Goal: Transaction & Acquisition: Download file/media

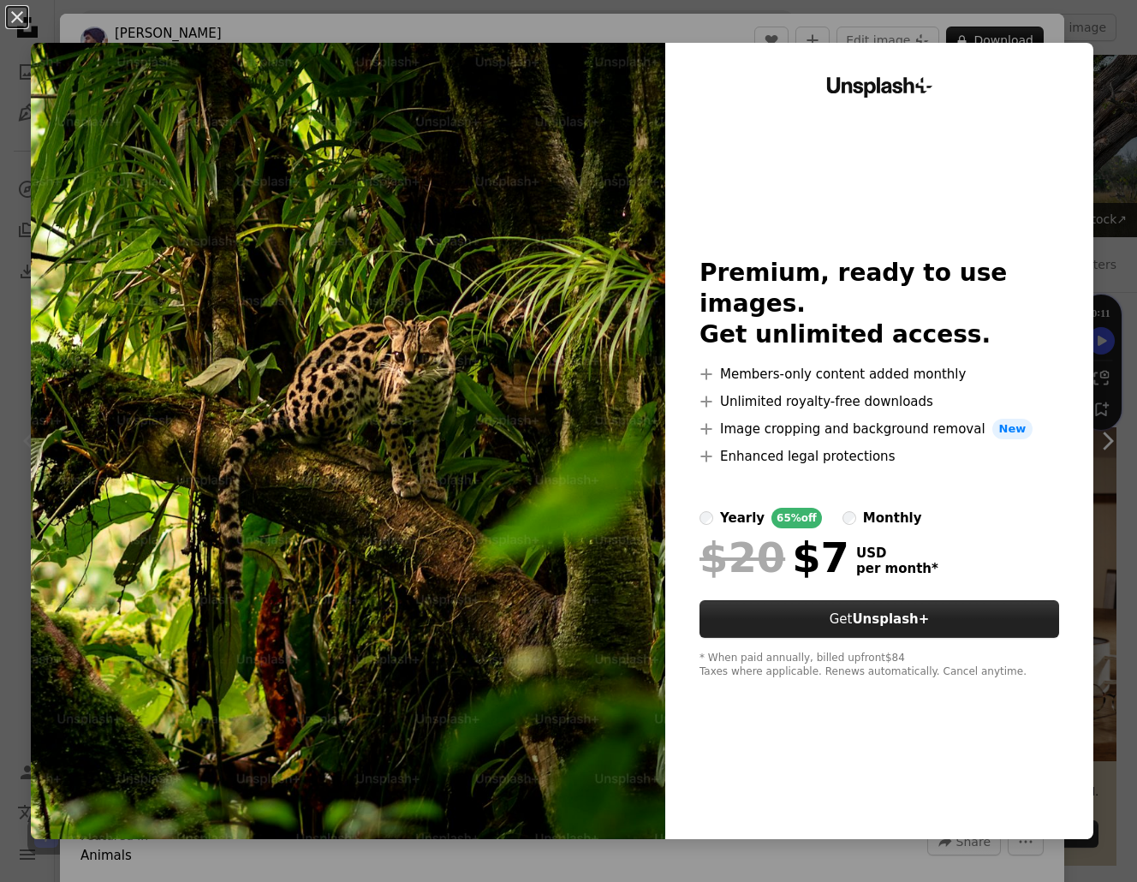
scroll to position [599, 0]
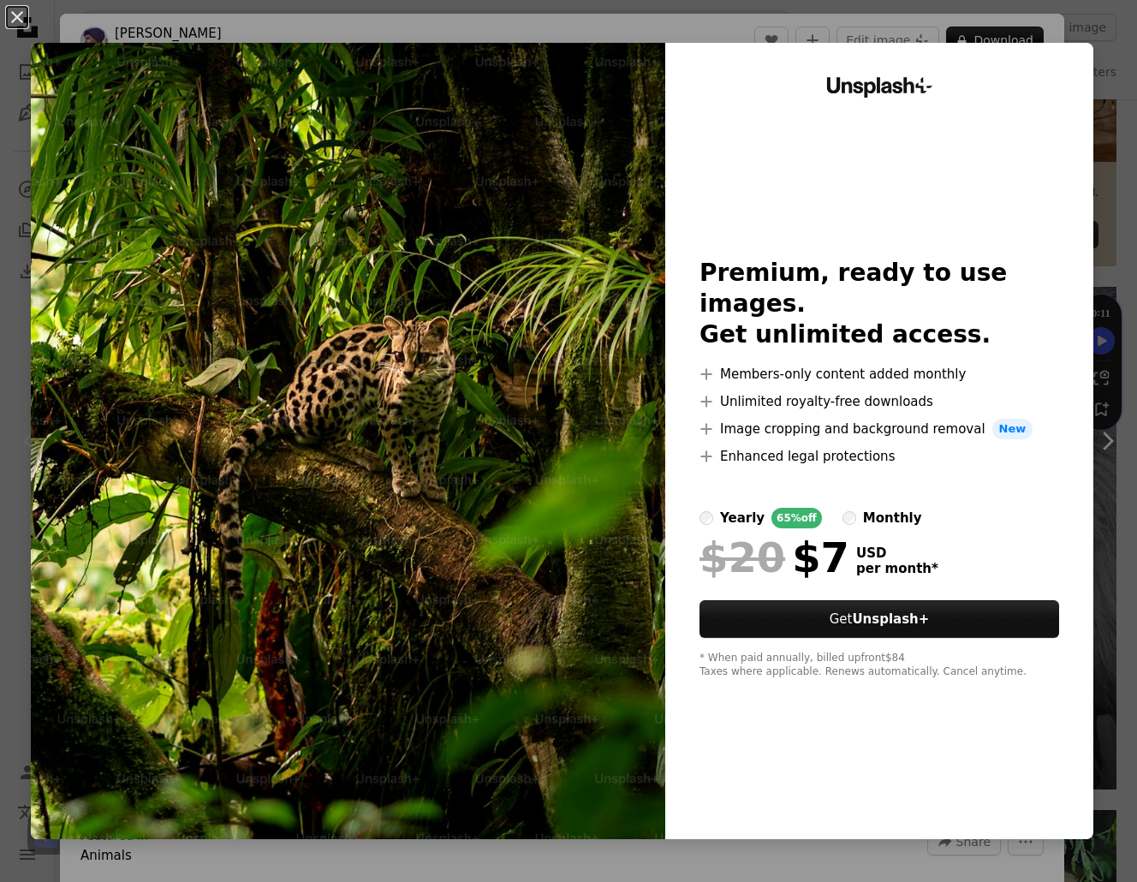
click at [1014, 20] on div "An X shape Unsplash+ Premium, ready to use images. Get unlimited access. A plus…" at bounding box center [568, 441] width 1137 height 882
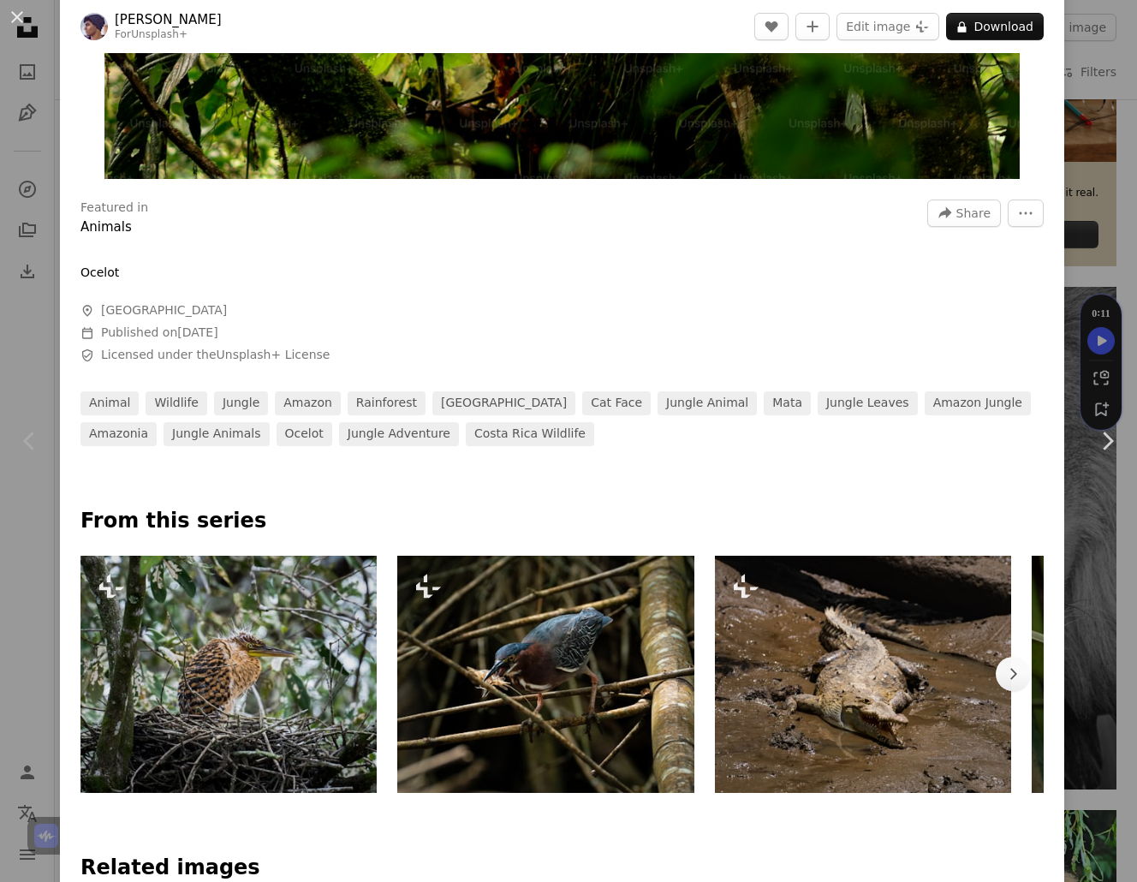
scroll to position [1027, 0]
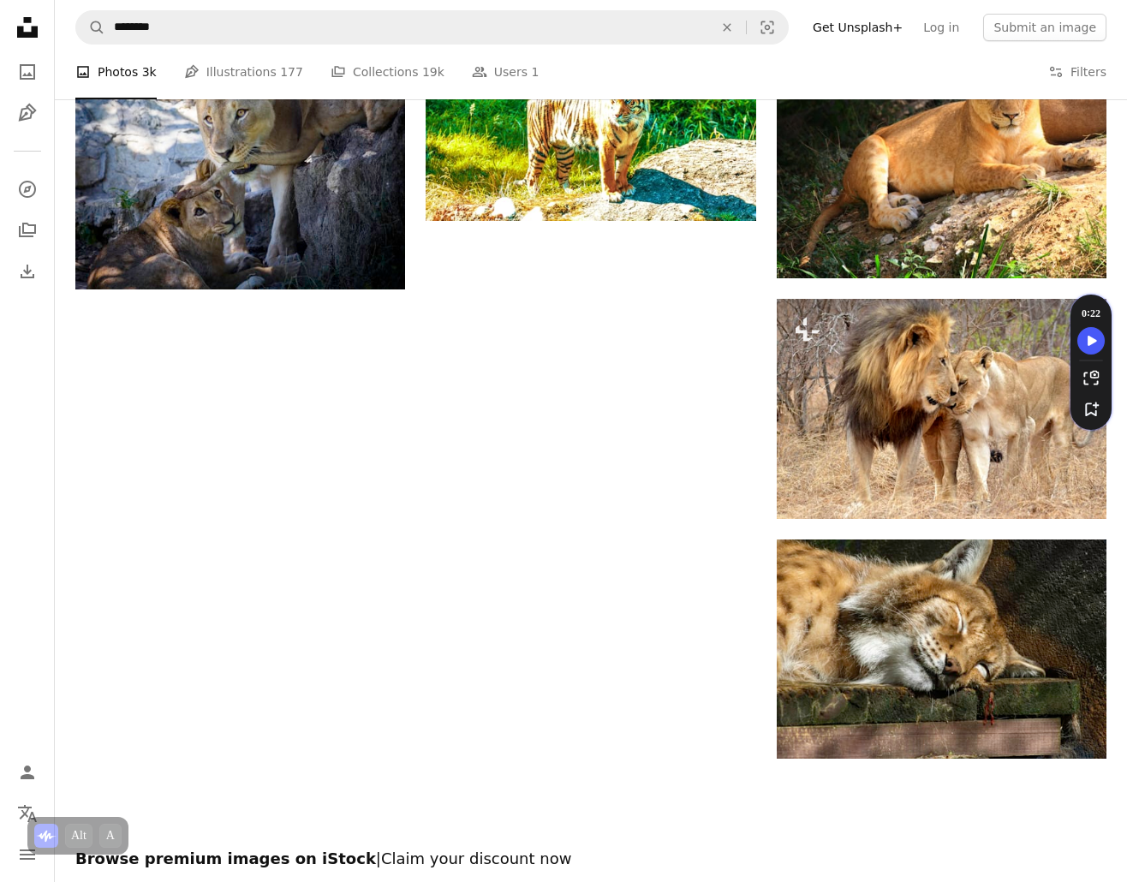
scroll to position [2226, 0]
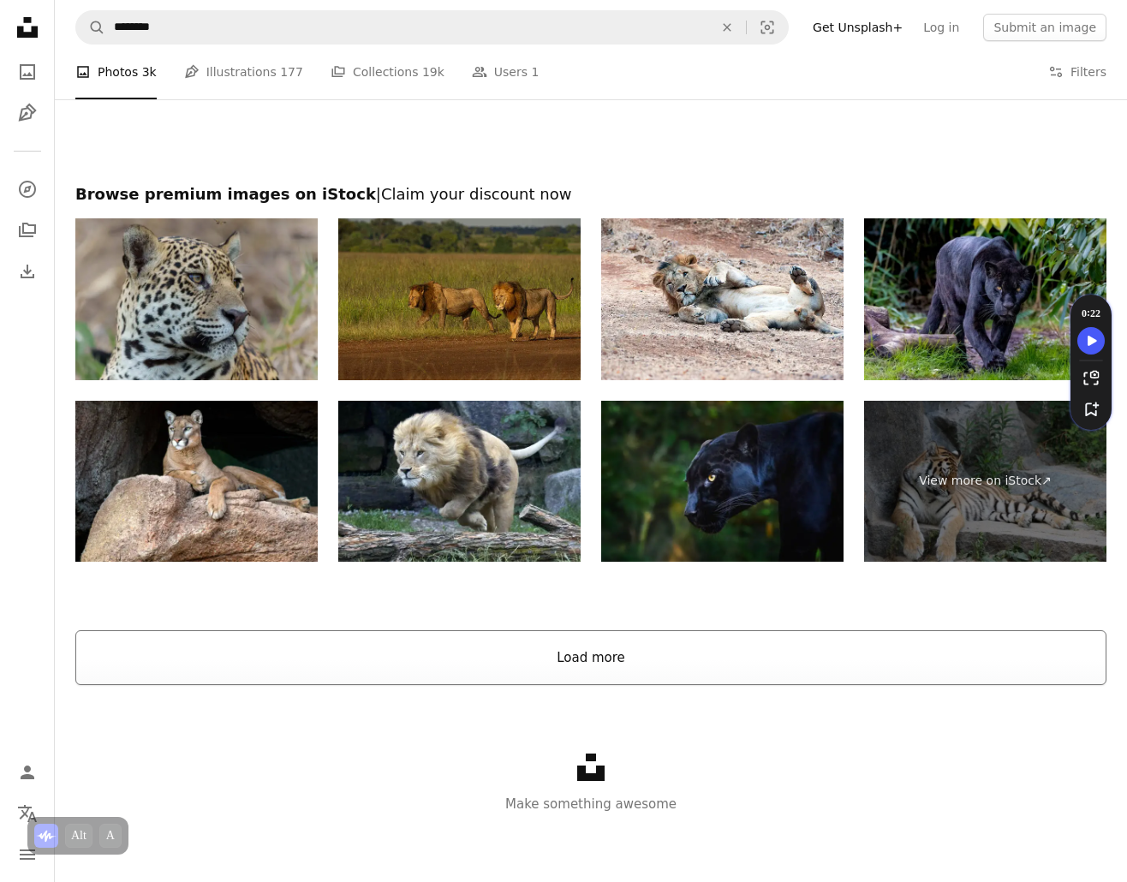
click at [593, 656] on button "Load more" at bounding box center [590, 657] width 1031 height 55
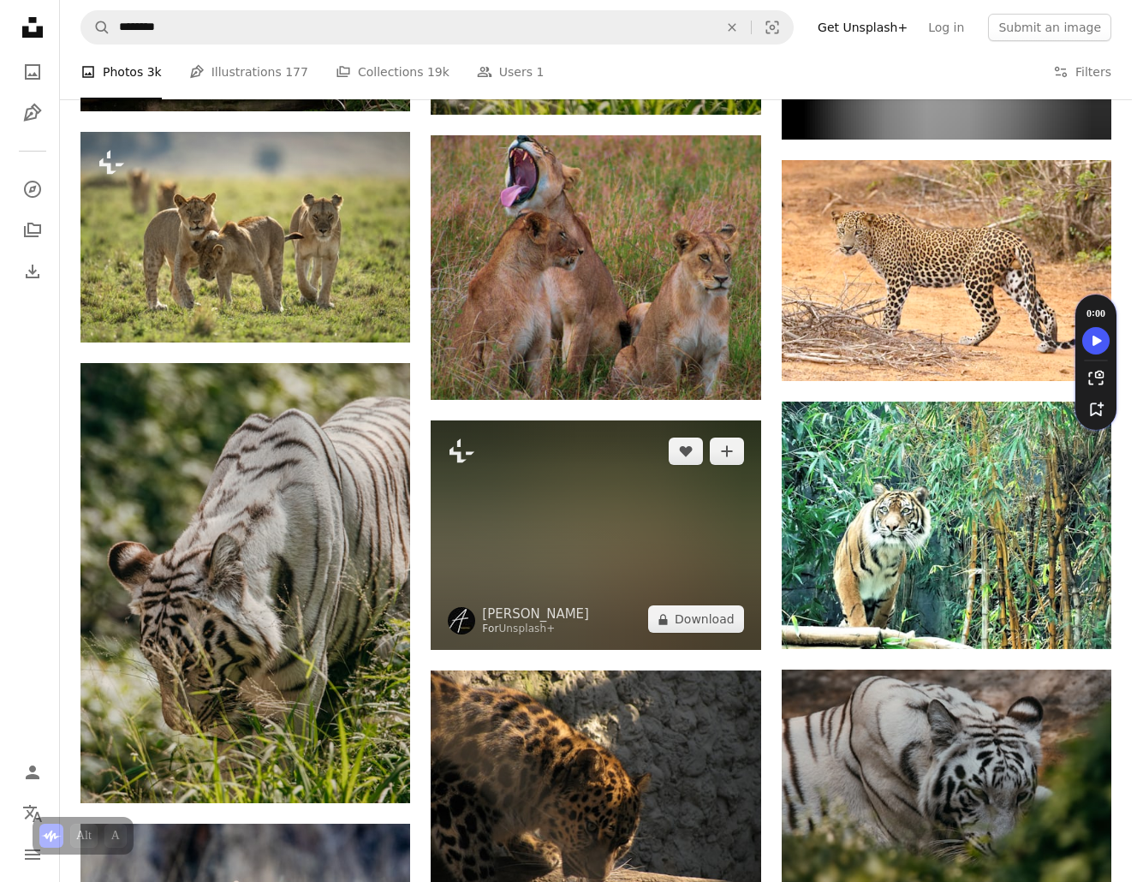
scroll to position [10419, 0]
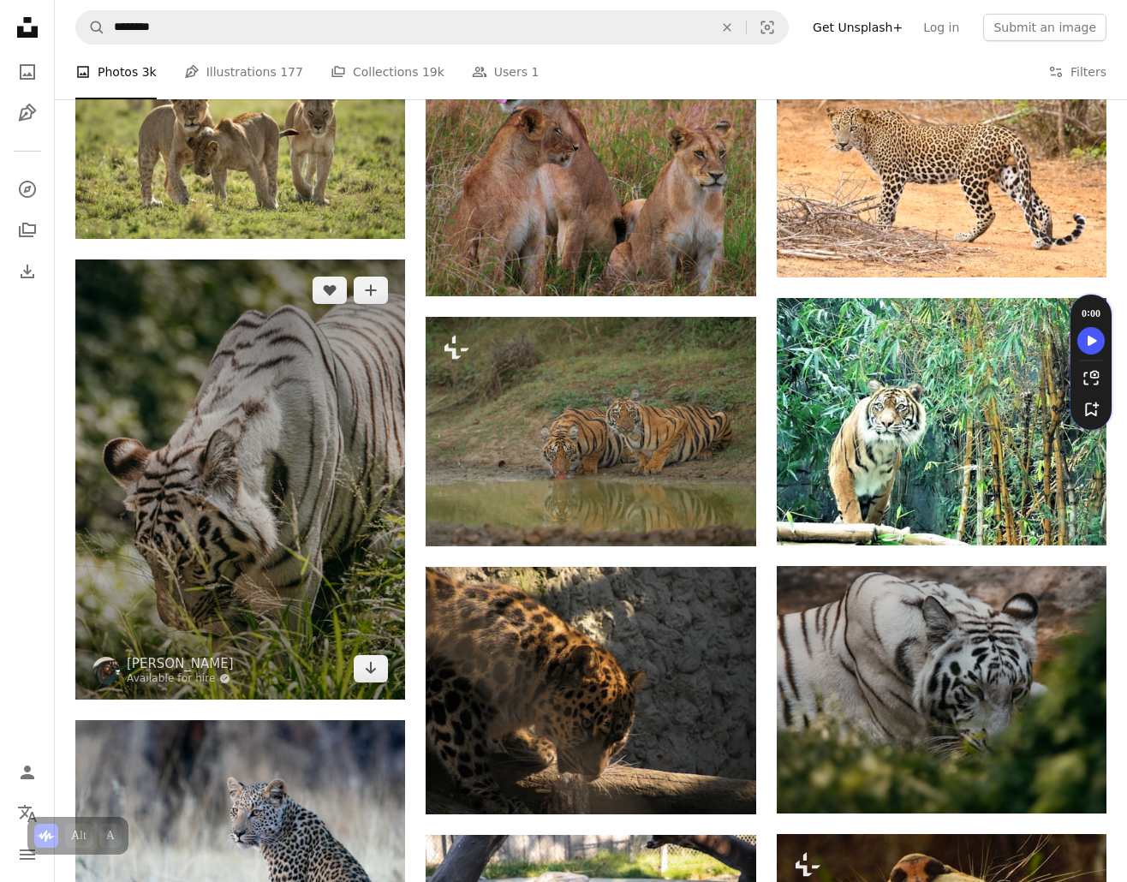
click at [256, 434] on img at bounding box center [240, 479] width 330 height 440
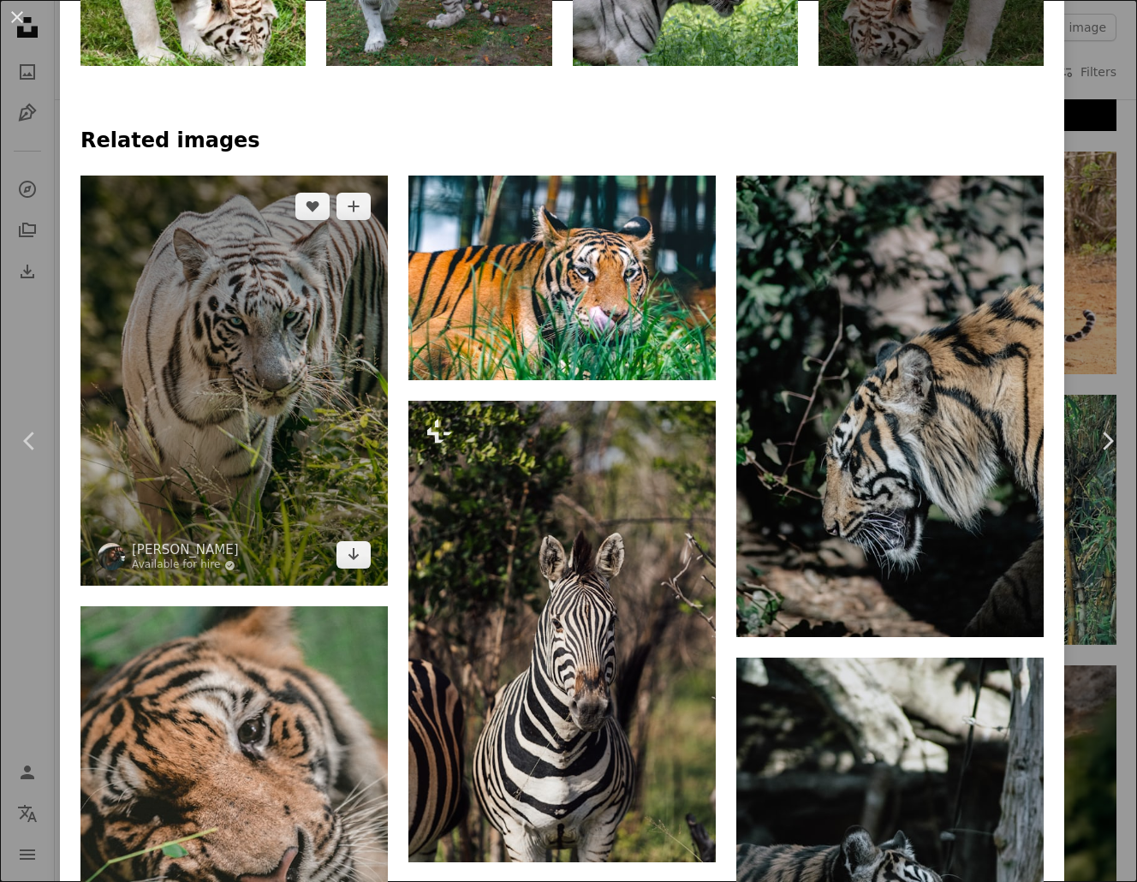
scroll to position [1198, 0]
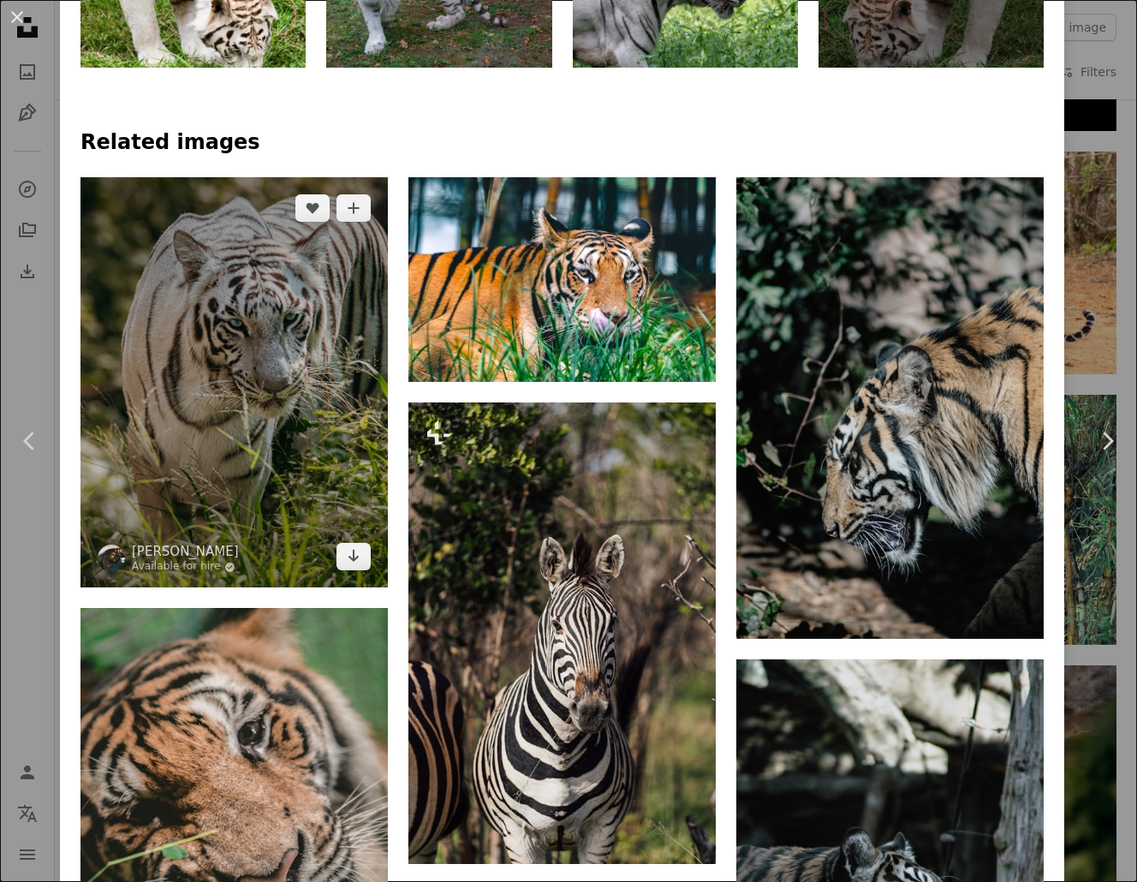
click at [245, 267] on img at bounding box center [233, 382] width 307 height 410
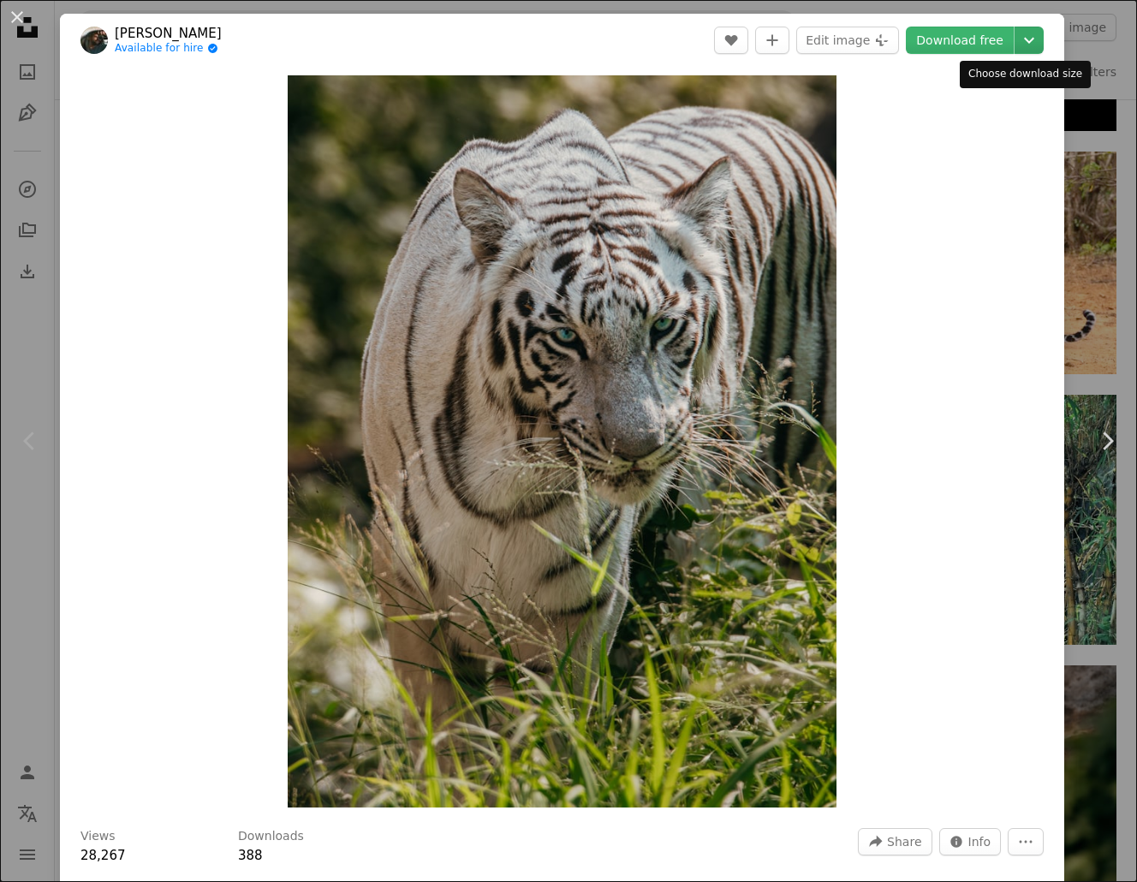
click at [1016, 40] on icon "Chevron down" at bounding box center [1029, 40] width 27 height 21
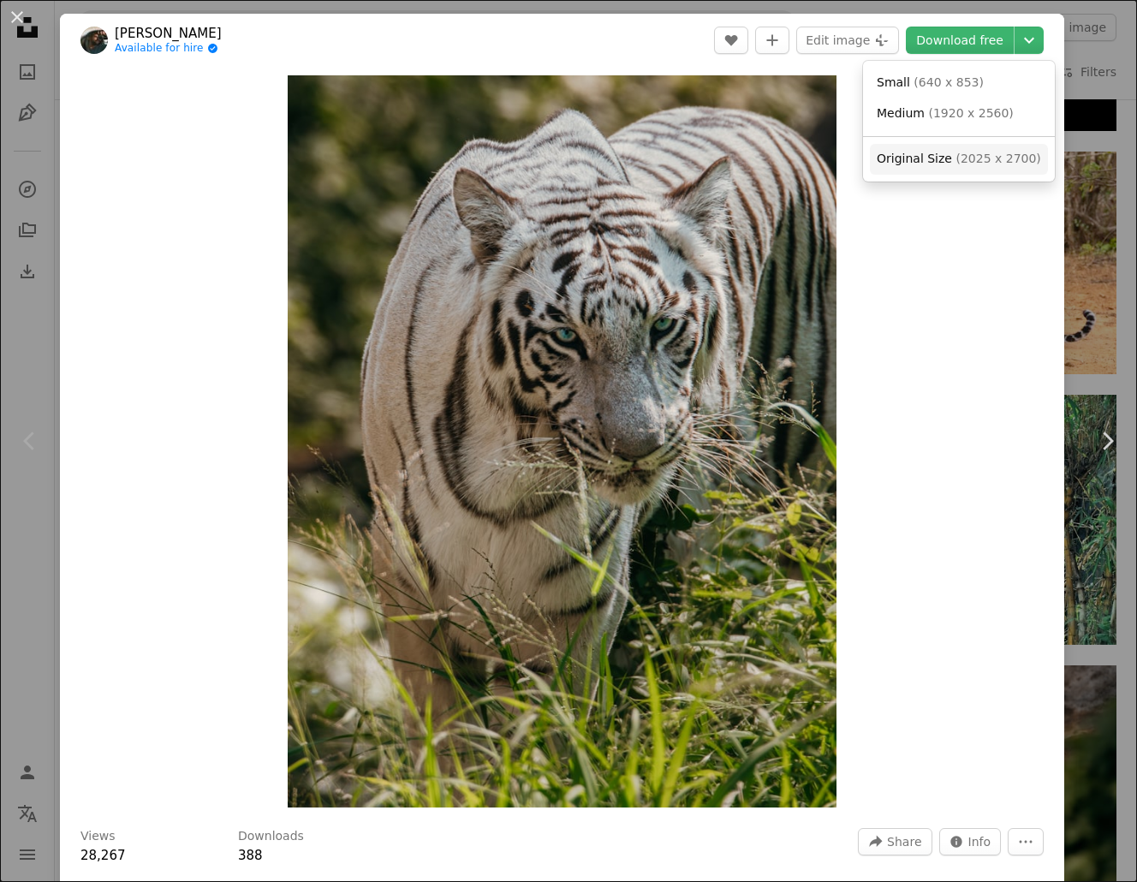
click at [971, 164] on span "( 2025 x 2700 )" at bounding box center [998, 159] width 85 height 14
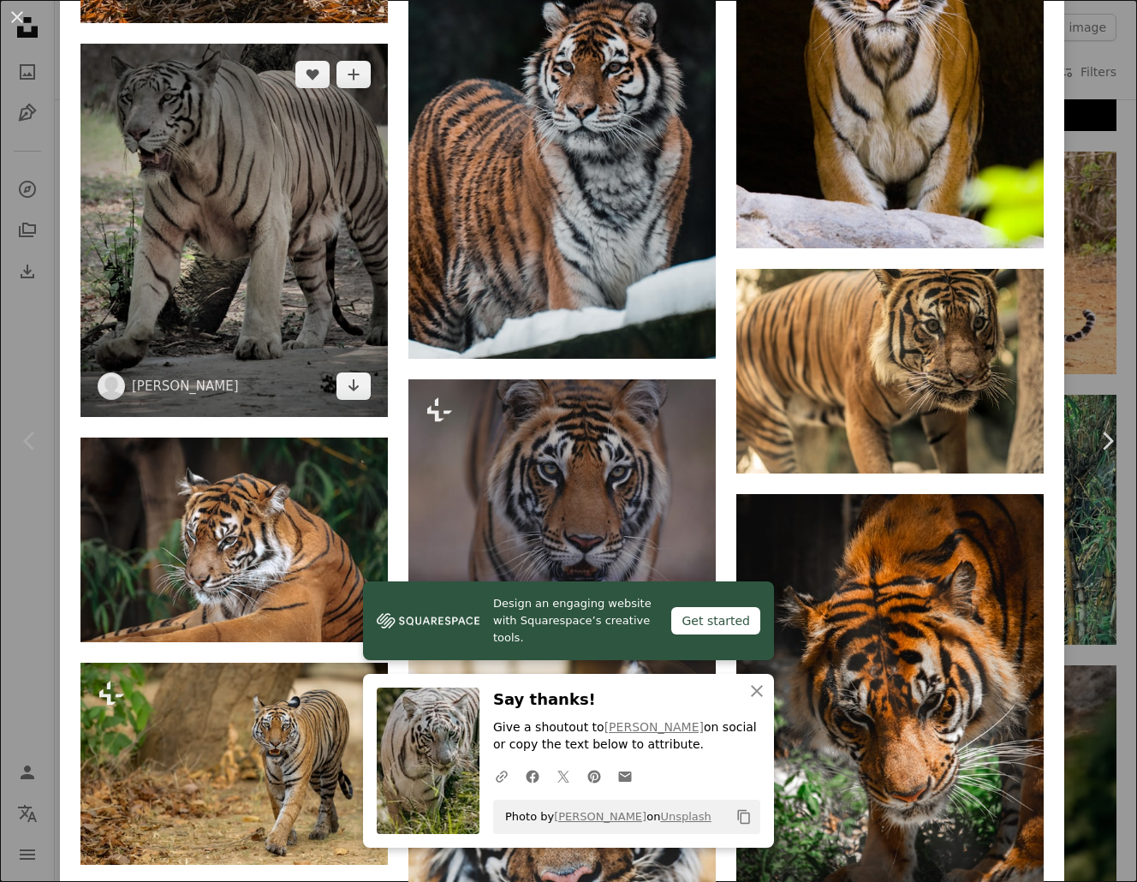
scroll to position [5284, 0]
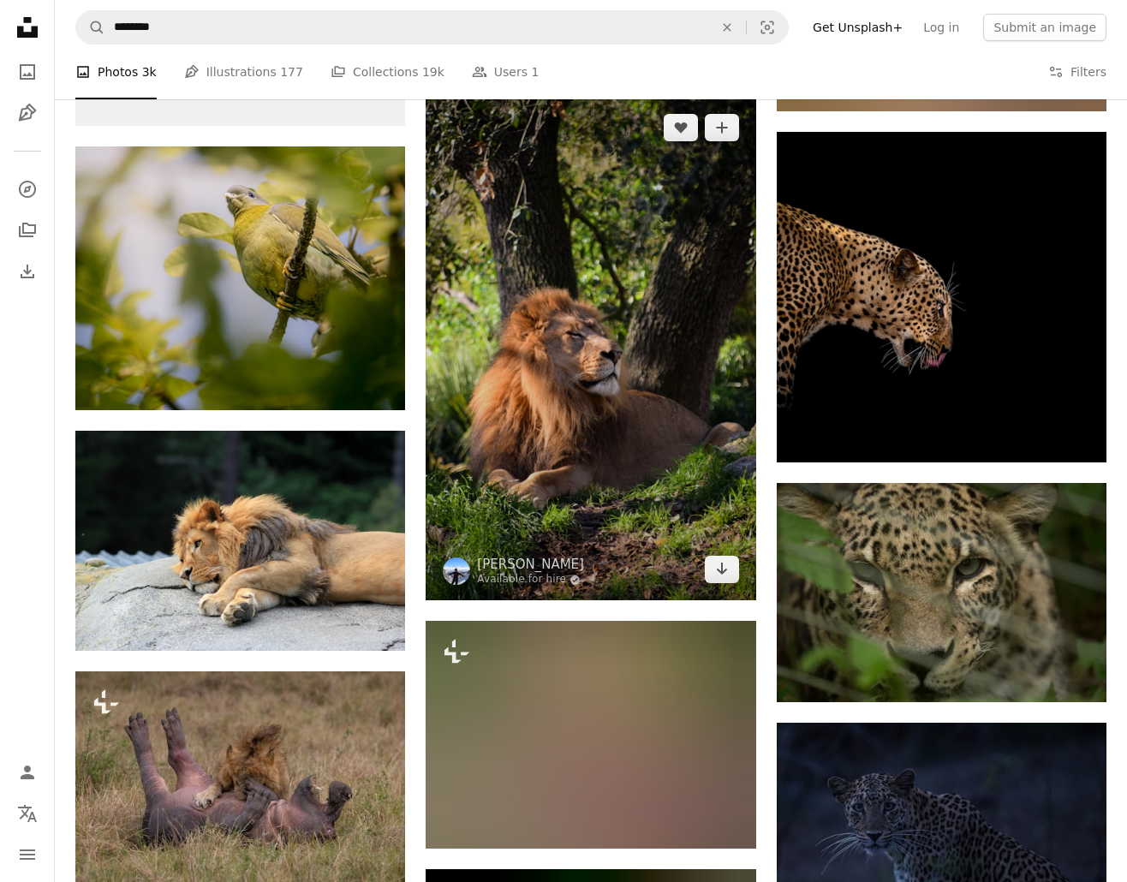
scroll to position [13758, 0]
